Goal: Information Seeking & Learning: Learn about a topic

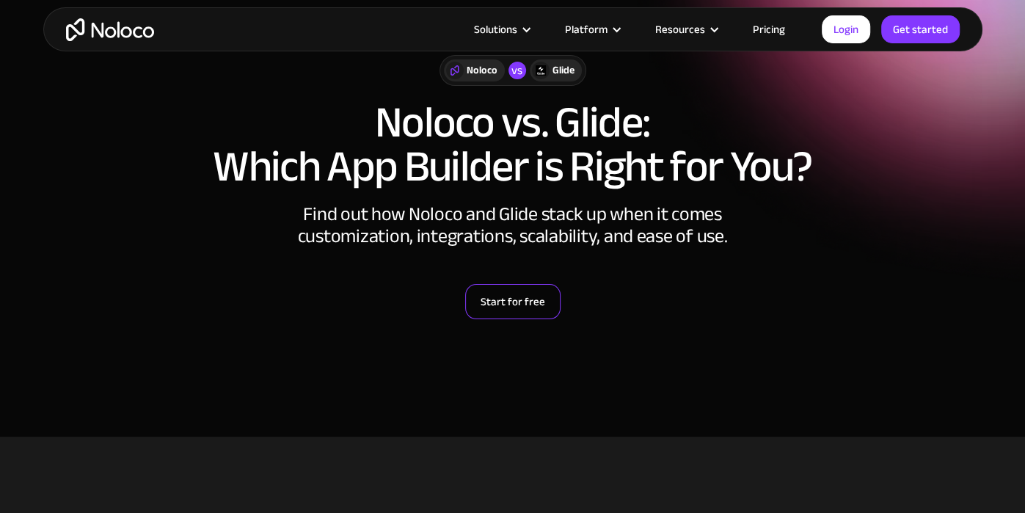
scroll to position [70, 0]
click at [517, 73] on div "vs" at bounding box center [517, 71] width 18 height 18
click at [502, 71] on div "Noloco" at bounding box center [474, 70] width 61 height 22
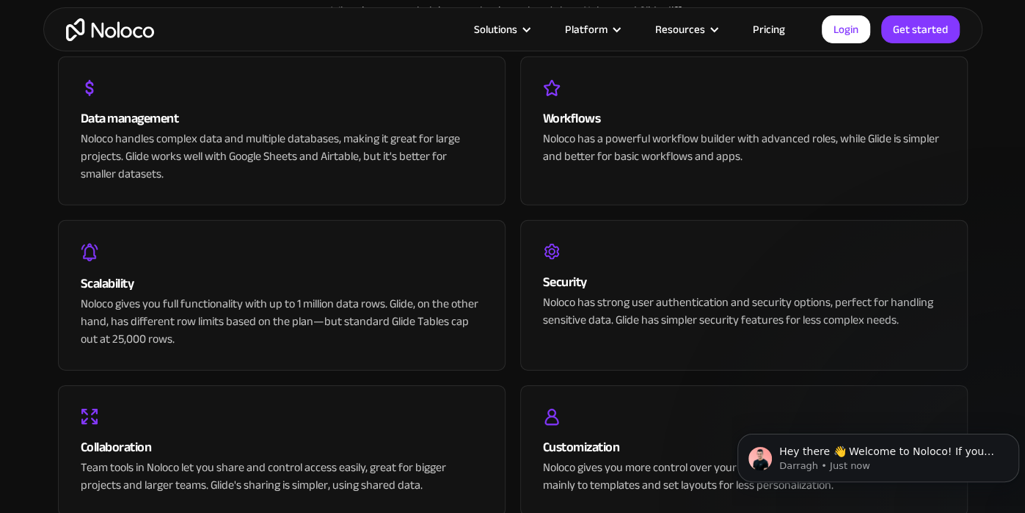
scroll to position [0, 0]
click at [761, 32] on link "Pricing" at bounding box center [768, 29] width 69 height 19
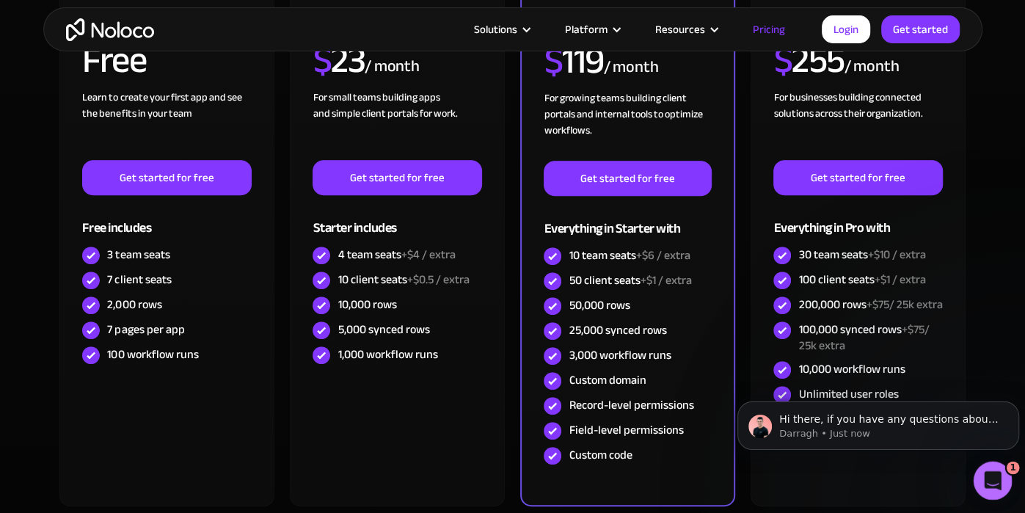
click at [1007, 471] on span "1" at bounding box center [1012, 467] width 13 height 13
click at [985, 481] on icon "Open Intercom Messenger" at bounding box center [990, 478] width 10 height 12
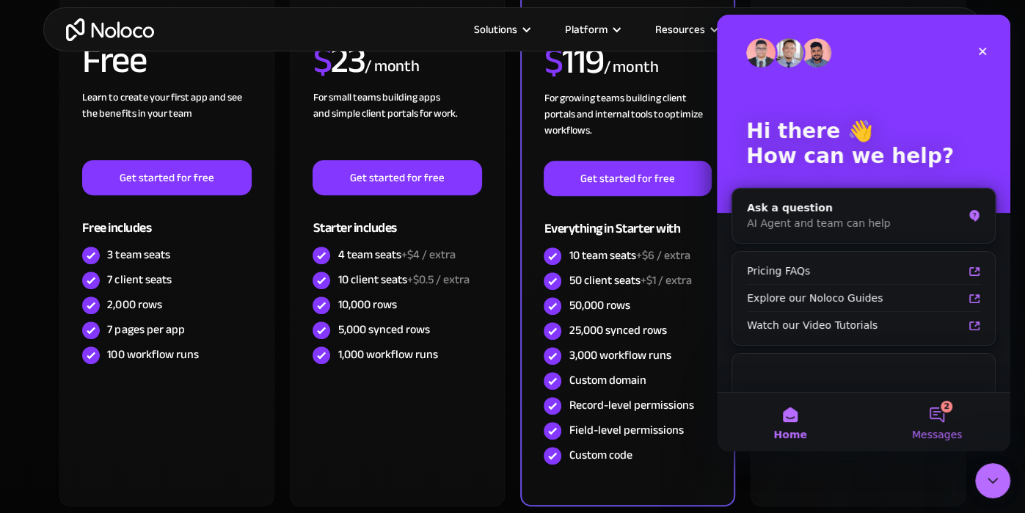
click at [942, 425] on button "2 Messages" at bounding box center [936, 421] width 147 height 59
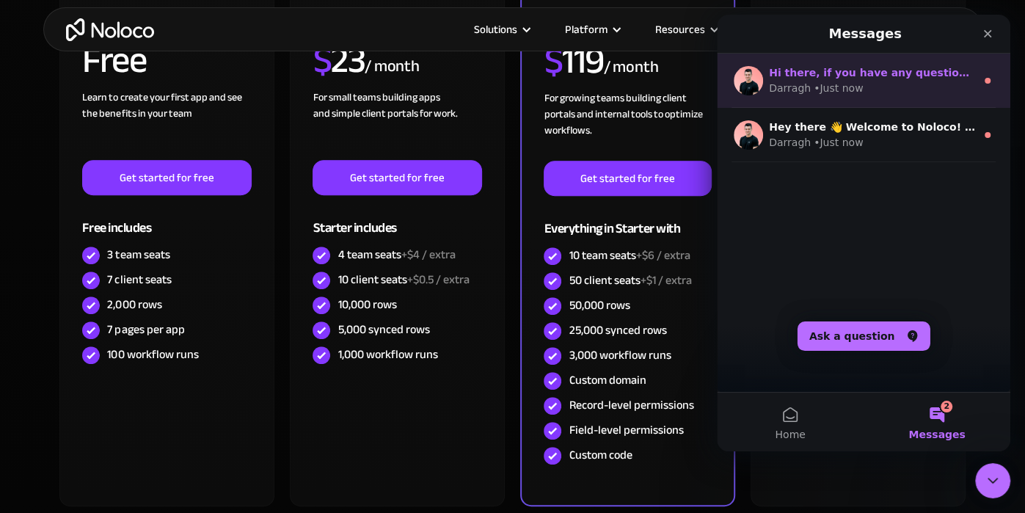
click at [899, 92] on div "[PERSON_NAME] • Just now" at bounding box center [872, 88] width 207 height 15
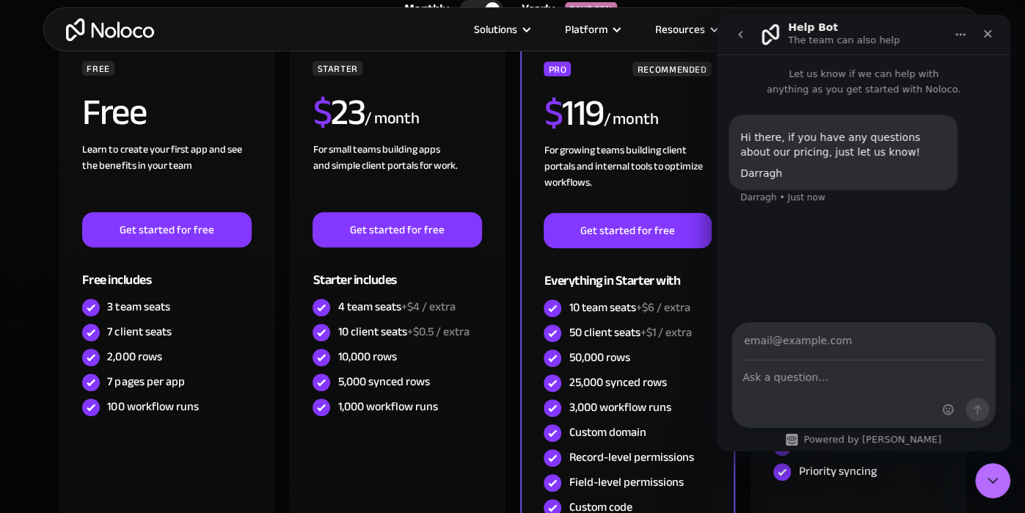
scroll to position [350, 0]
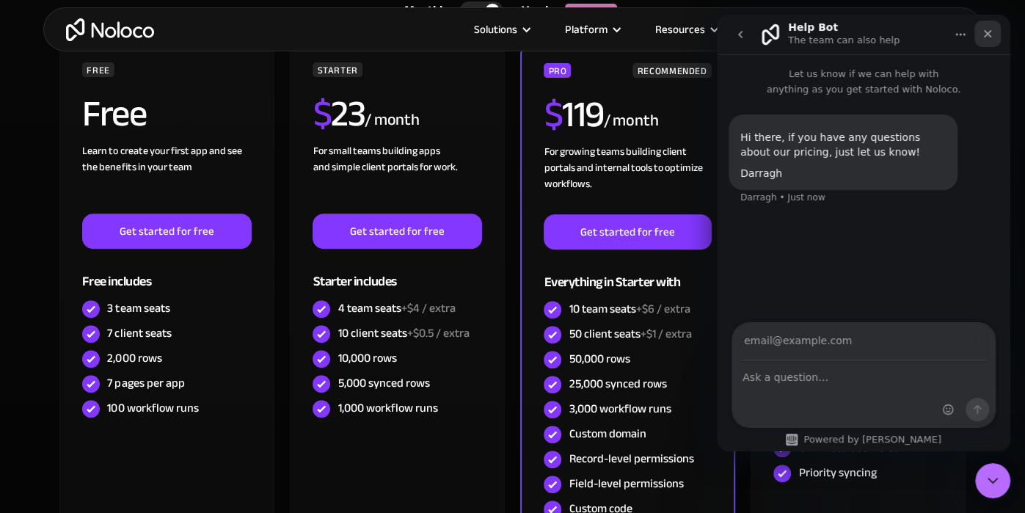
click at [992, 30] on icon "Close" at bounding box center [988, 34] width 12 height 12
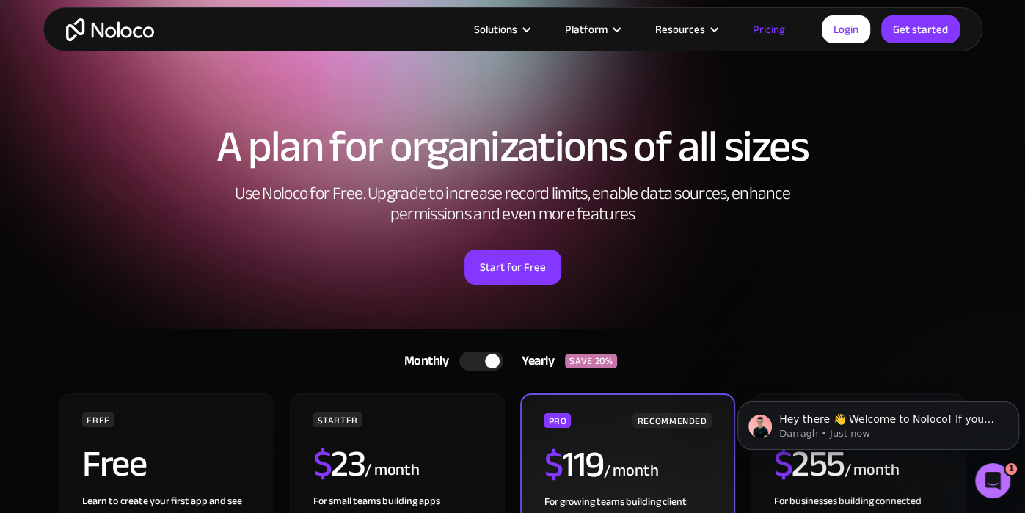
scroll to position [0, 0]
